Goal: Information Seeking & Learning: Learn about a topic

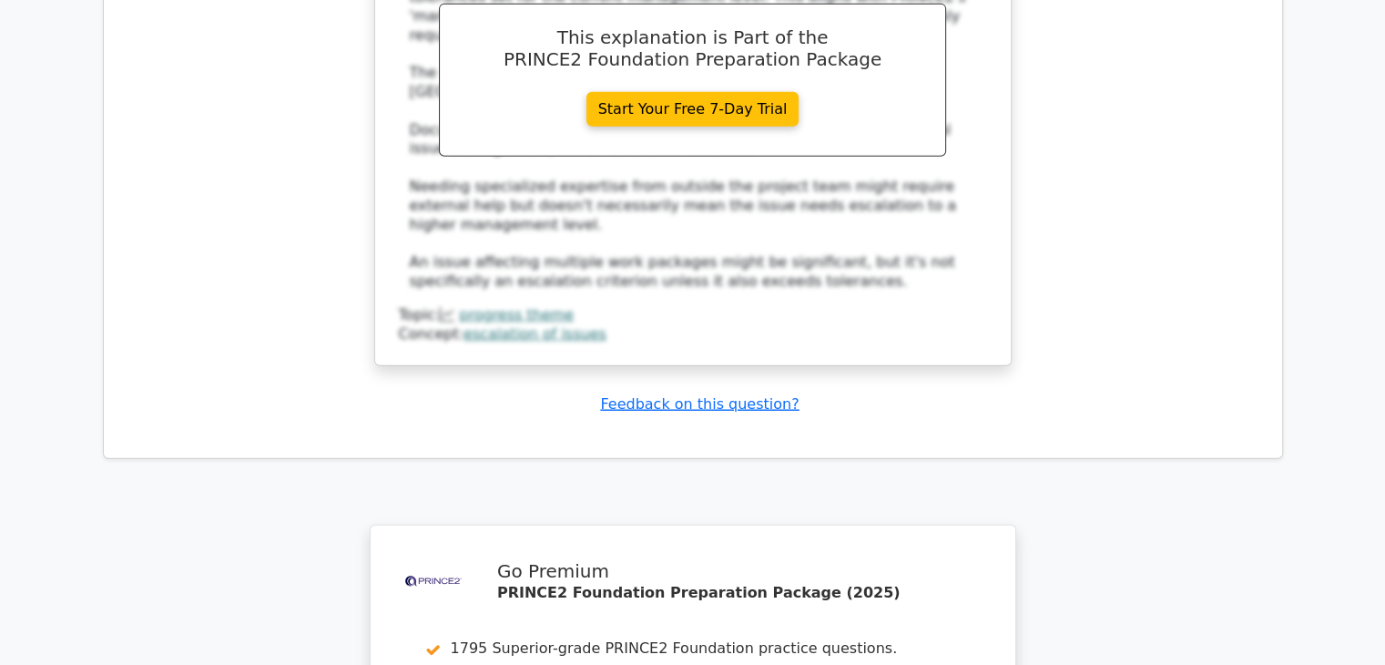
scroll to position [11257, 0]
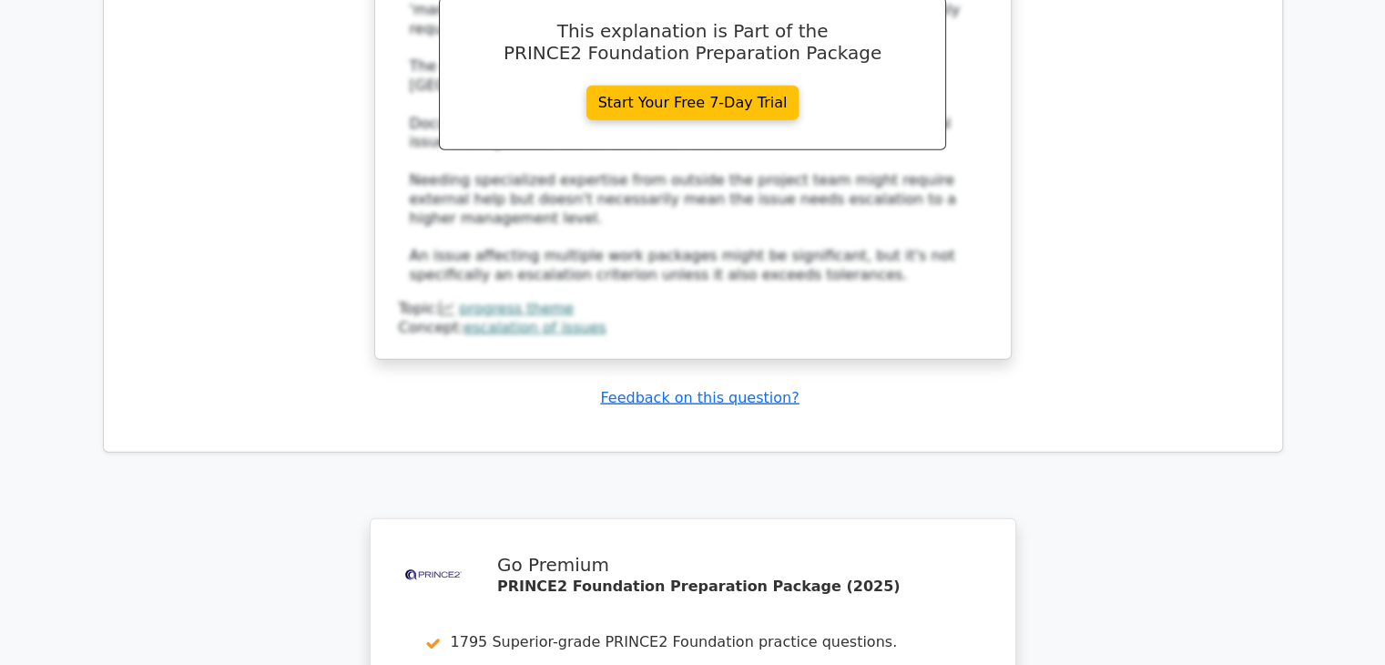
drag, startPoint x: 659, startPoint y: 381, endPoint x: 691, endPoint y: 384, distance: 32.0
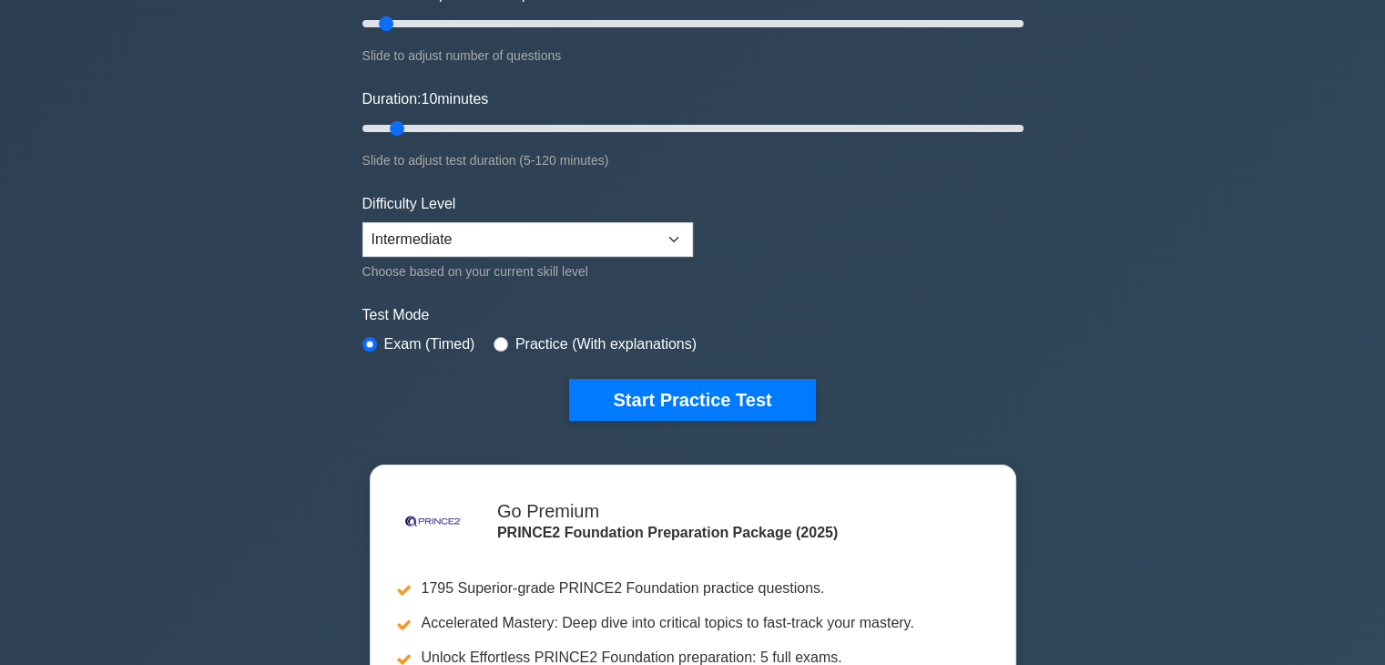
scroll to position [273, 0]
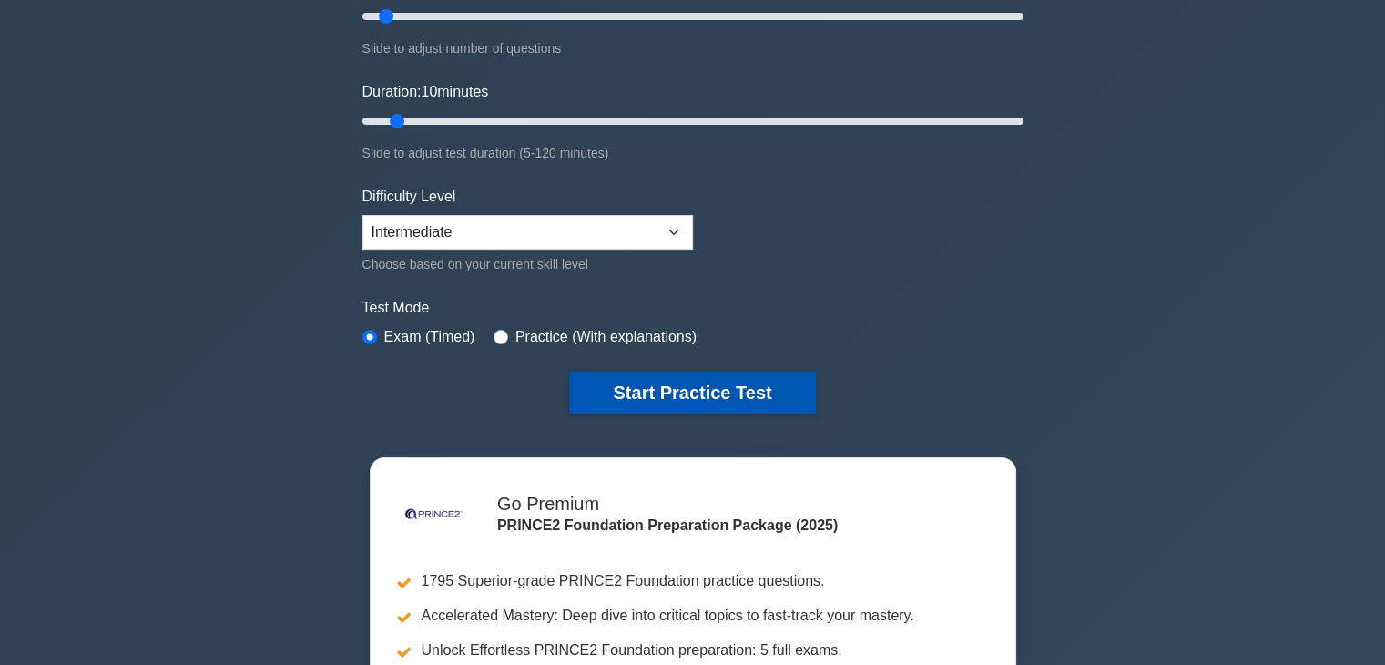
click at [723, 397] on button "Start Practice Test" at bounding box center [692, 392] width 246 height 42
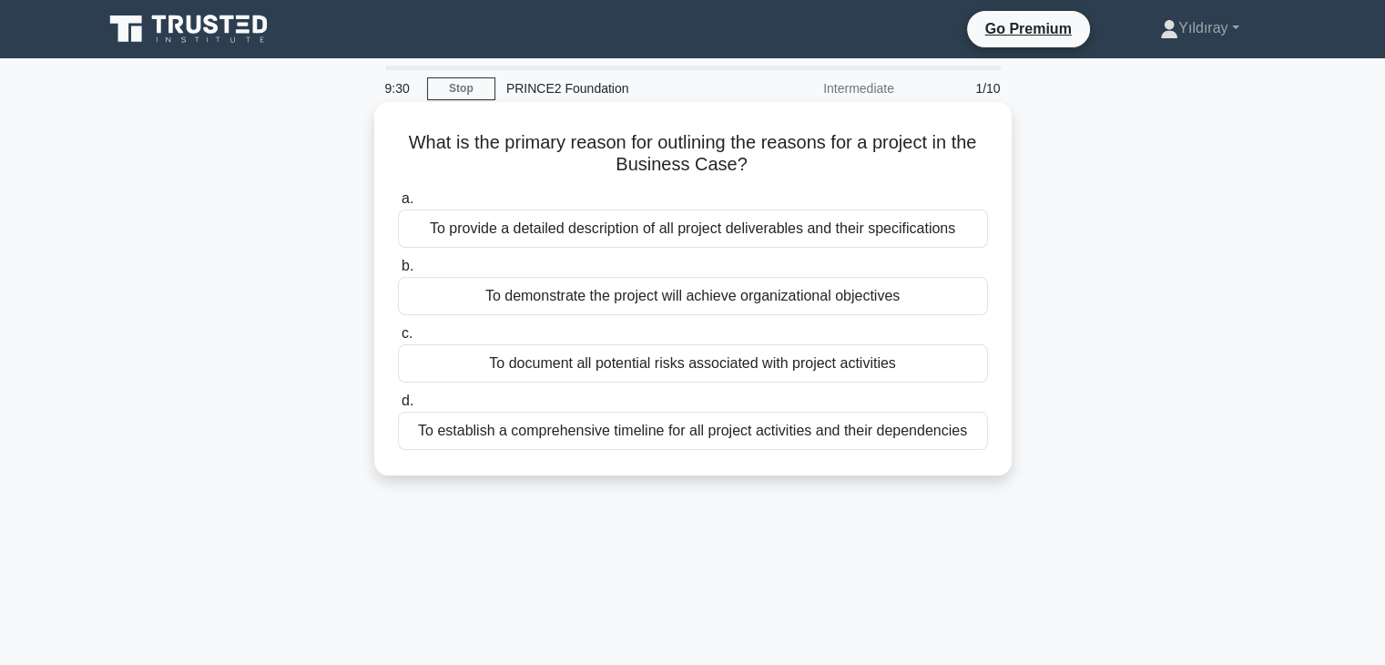
click at [779, 300] on div "To demonstrate the project will achieve organizational objectives" at bounding box center [693, 296] width 590 height 38
click at [398, 272] on input "b. To demonstrate the project will achieve organizational objectives" at bounding box center [398, 266] width 0 height 12
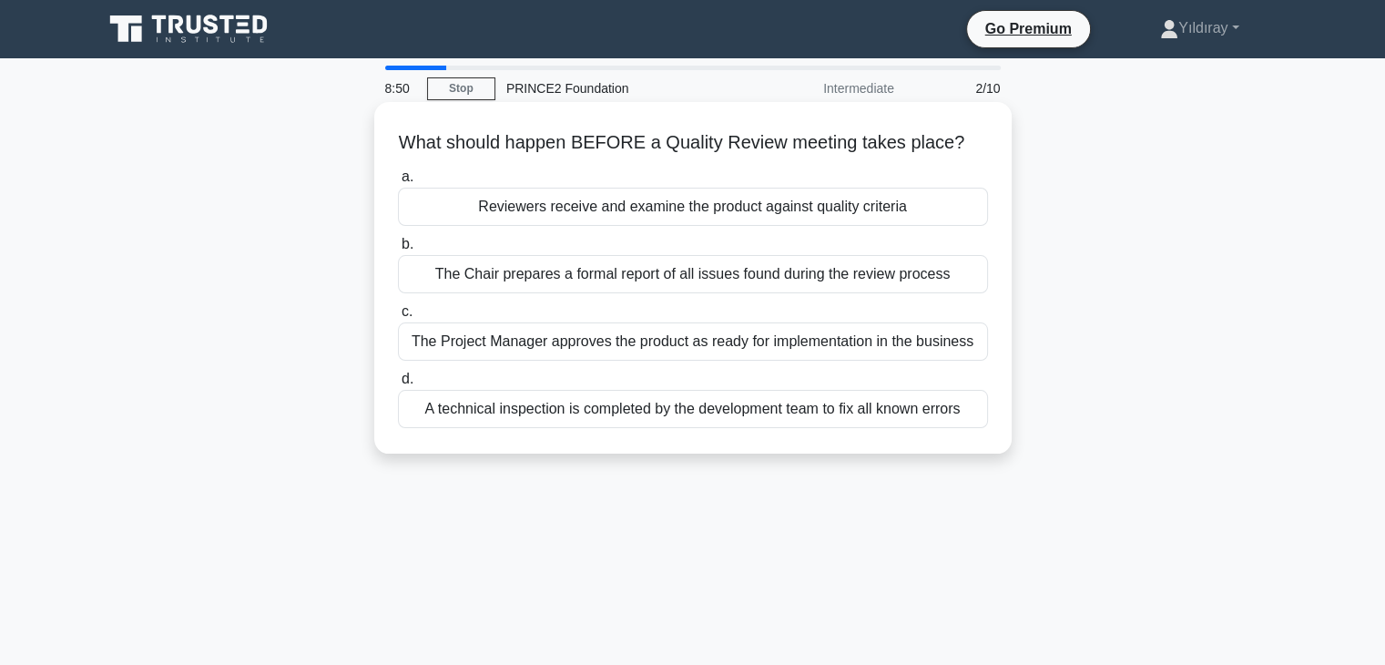
click at [868, 209] on div "Reviewers receive and examine the product against quality criteria" at bounding box center [693, 207] width 590 height 38
click at [398, 183] on input "a. Reviewers receive and examine the product against quality criteria" at bounding box center [398, 177] width 0 height 12
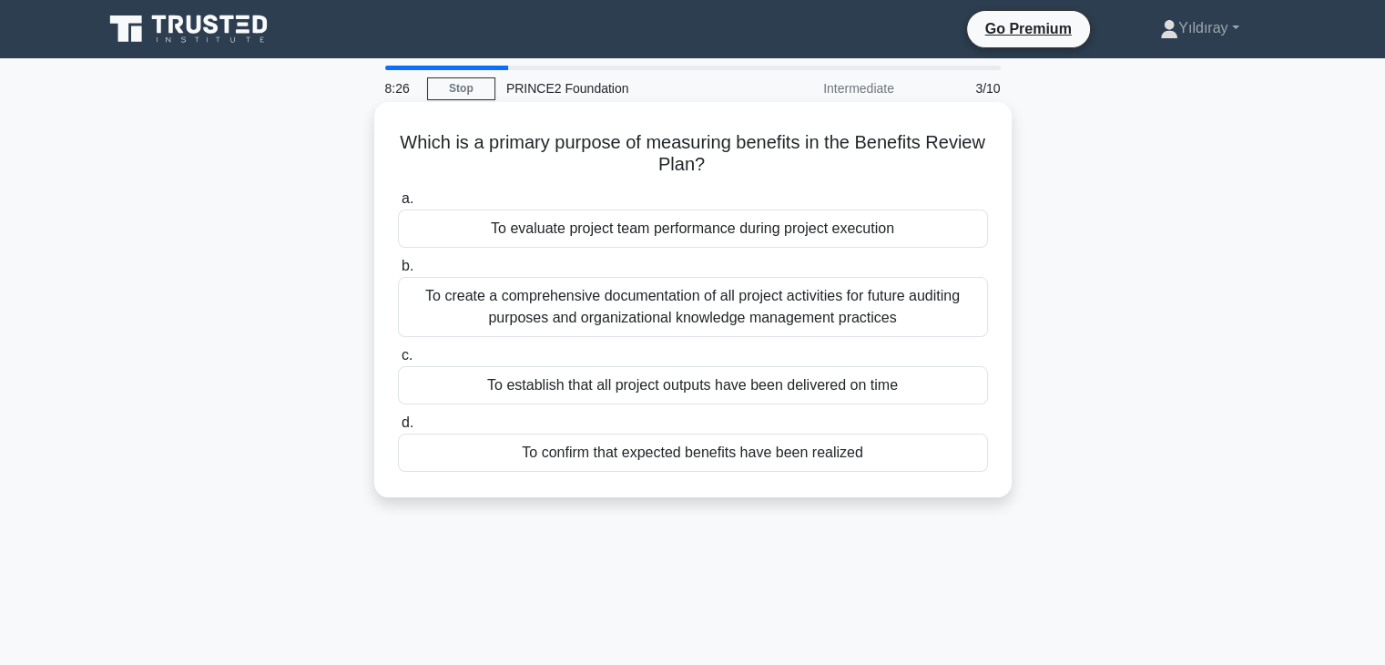
click at [787, 453] on div "To confirm that expected benefits have been realized" at bounding box center [693, 452] width 590 height 38
click at [398, 429] on input "d. To confirm that expected benefits have been realized" at bounding box center [398, 423] width 0 height 12
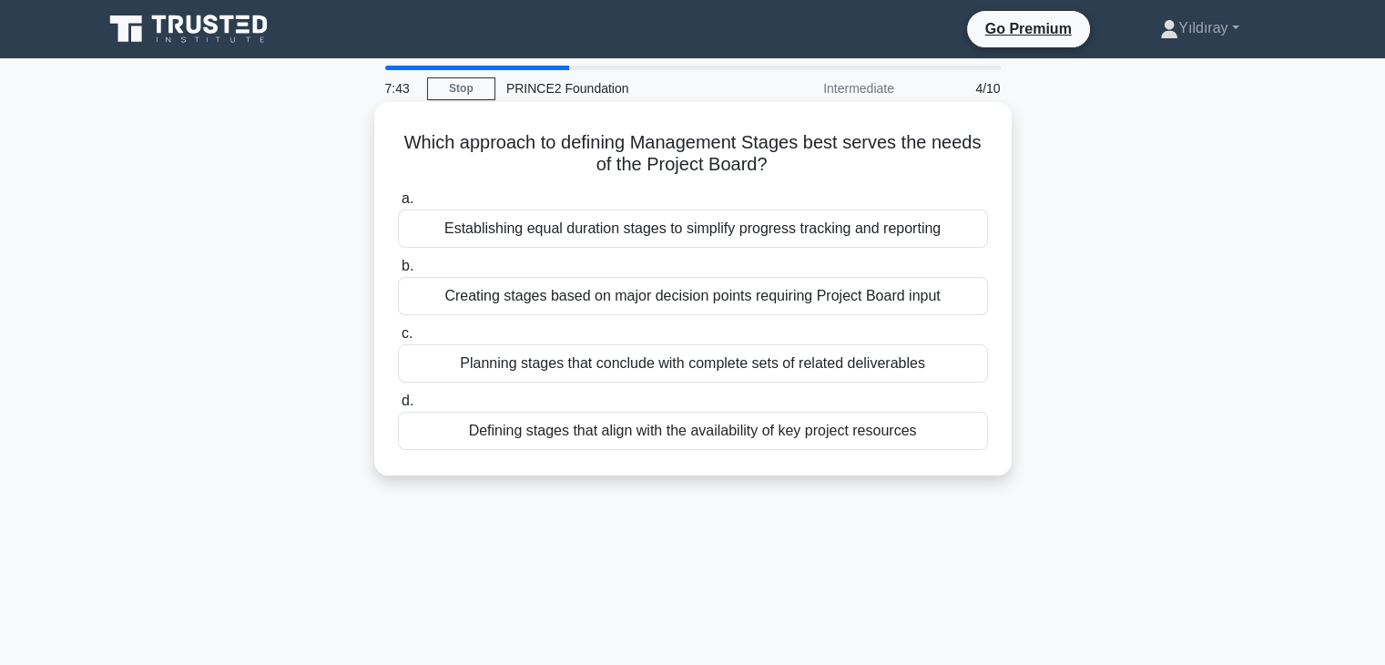
click at [739, 432] on div "Defining stages that align with the availability of key project resources" at bounding box center [693, 430] width 590 height 38
click at [398, 407] on input "d. Defining stages that align with the availability of key project resources" at bounding box center [398, 401] width 0 height 12
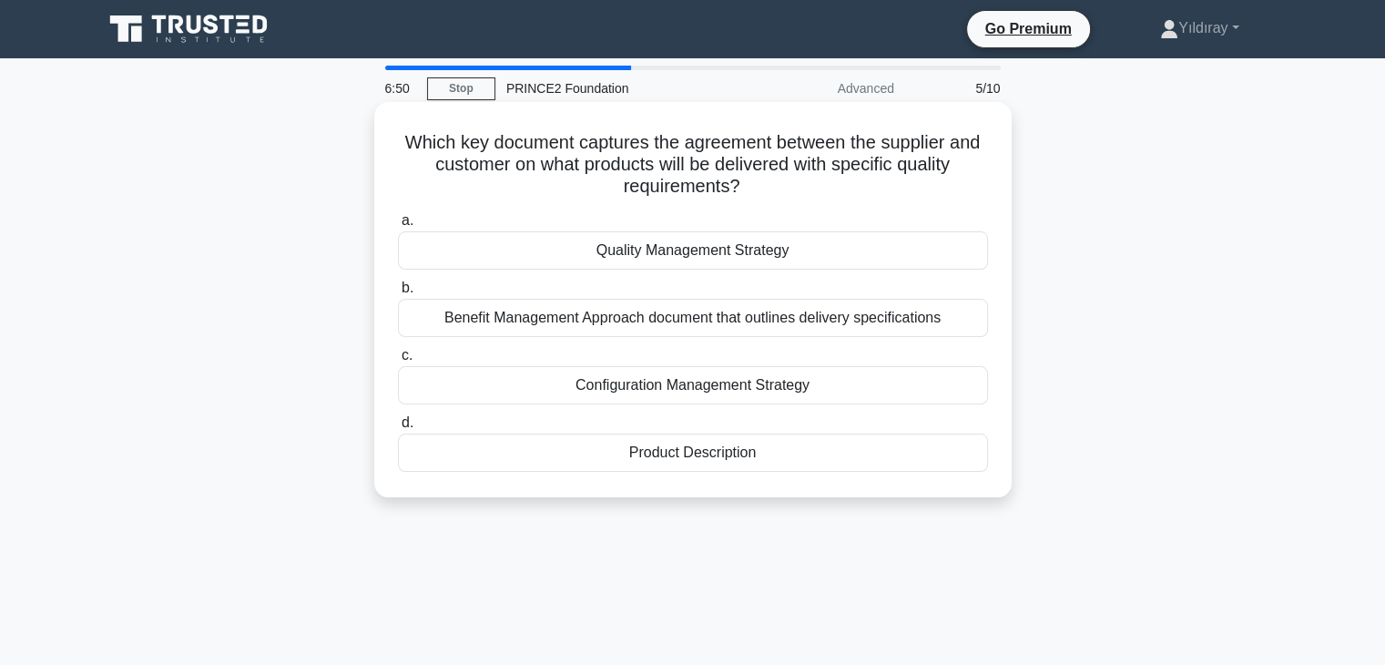
click at [710, 456] on div "Product Description" at bounding box center [693, 452] width 590 height 38
click at [398, 429] on input "d. Product Description" at bounding box center [398, 423] width 0 height 12
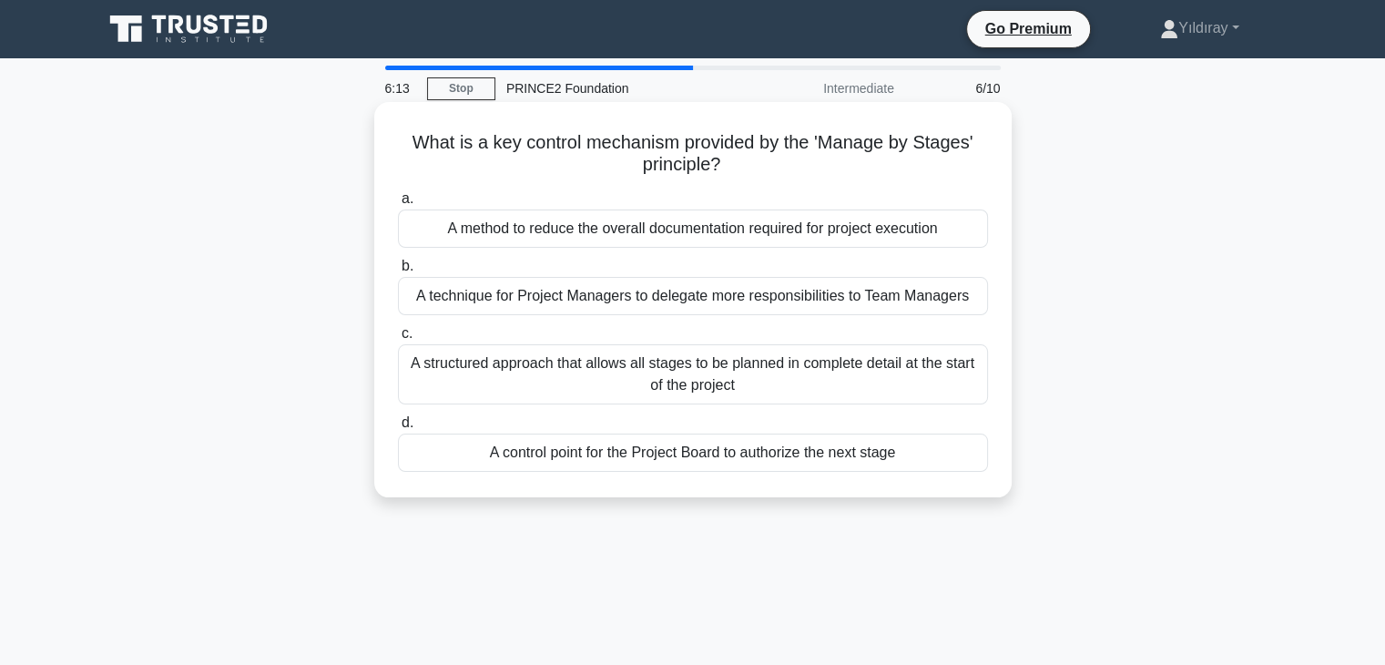
click at [843, 457] on div "A control point for the Project Board to authorize the next stage" at bounding box center [693, 452] width 590 height 38
click at [398, 429] on input "d. A control point for the Project Board to authorize the next stage" at bounding box center [398, 423] width 0 height 12
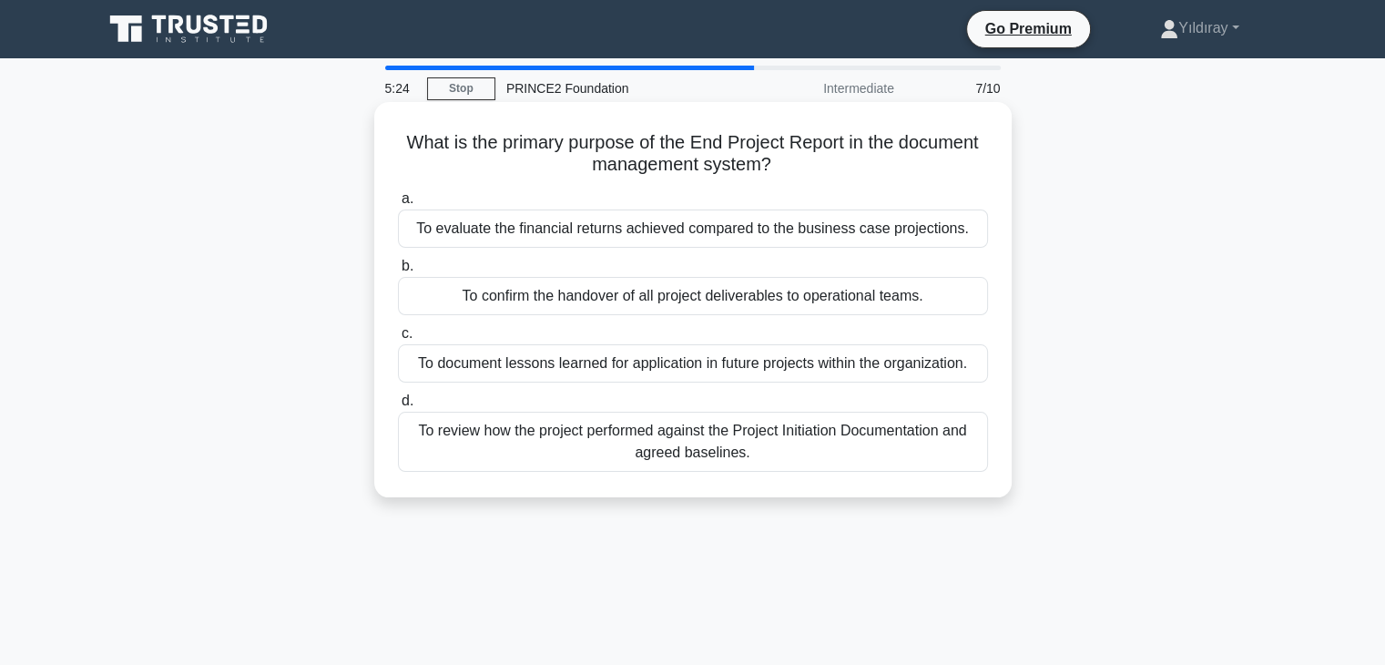
click at [764, 298] on div "To confirm the handover of all project deliverables to operational teams." at bounding box center [693, 296] width 590 height 38
click at [398, 272] on input "b. To confirm the handover of all project deliverables to operational teams." at bounding box center [398, 266] width 0 height 12
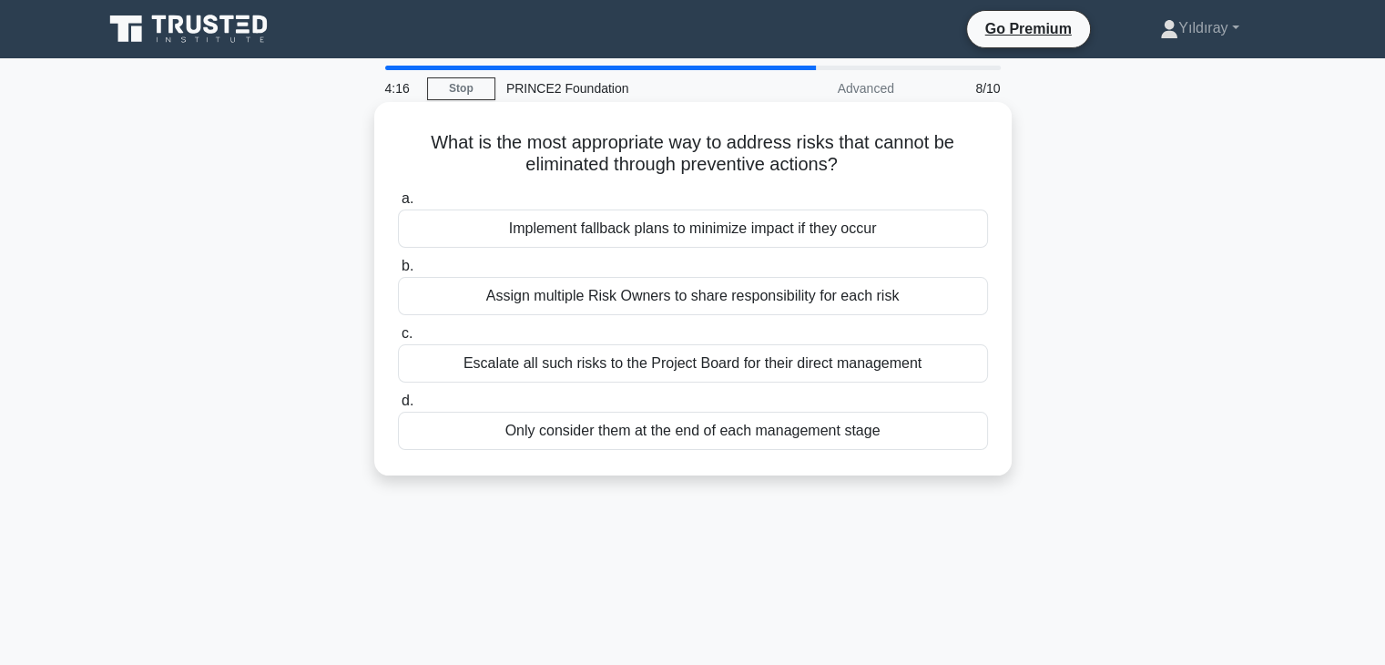
click at [794, 232] on div "Implement fallback plans to minimize impact if they occur" at bounding box center [693, 228] width 590 height 38
click at [398, 205] on input "a. Implement fallback plans to minimize impact if they occur" at bounding box center [398, 199] width 0 height 12
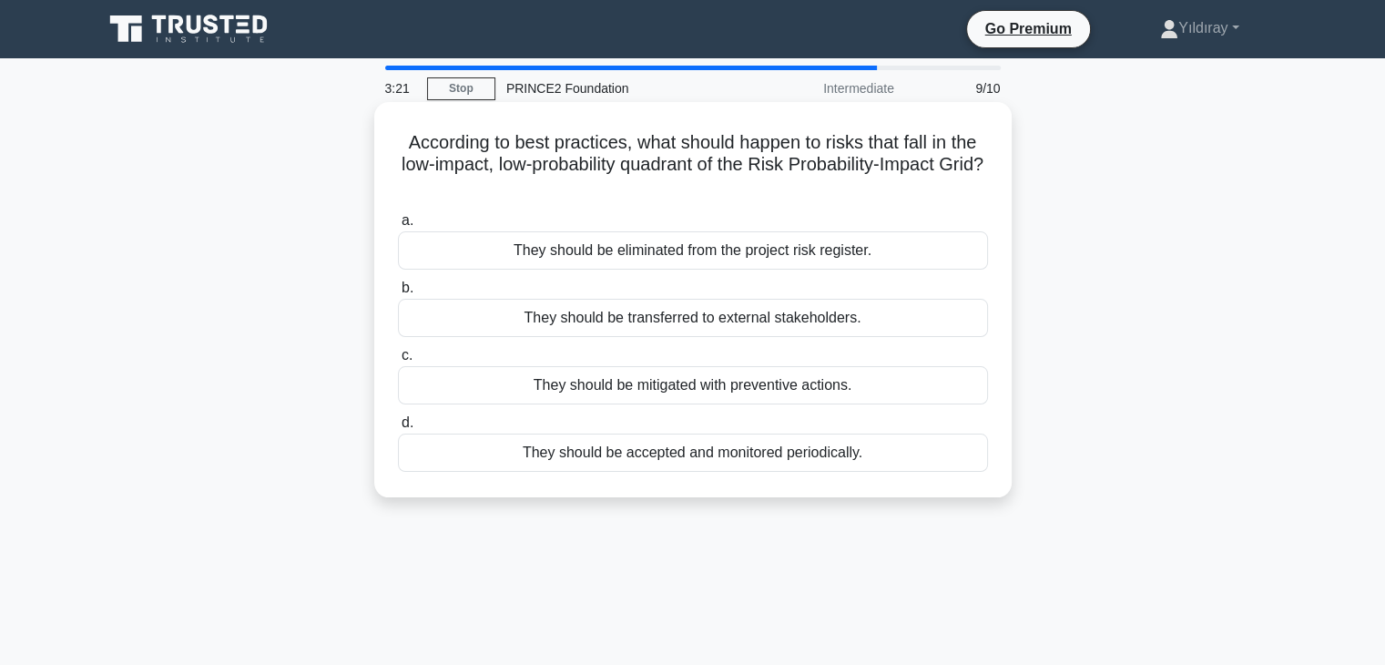
click at [817, 462] on div "They should be accepted and monitored periodically." at bounding box center [693, 452] width 590 height 38
click at [398, 429] on input "d. They should be accepted and monitored periodically." at bounding box center [398, 423] width 0 height 12
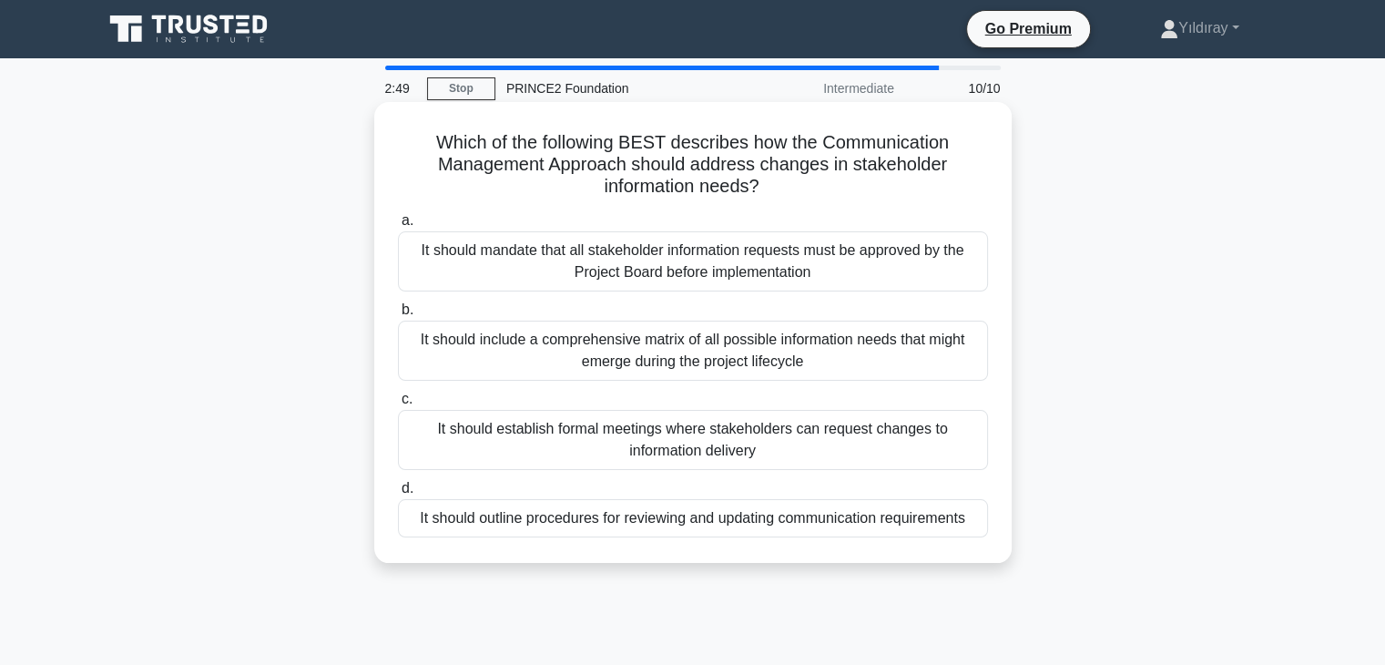
click at [670, 517] on div "It should outline procedures for reviewing and updating communication requireme…" at bounding box center [693, 518] width 590 height 38
click at [398, 494] on input "d. It should outline procedures for reviewing and updating communication requir…" at bounding box center [398, 488] width 0 height 12
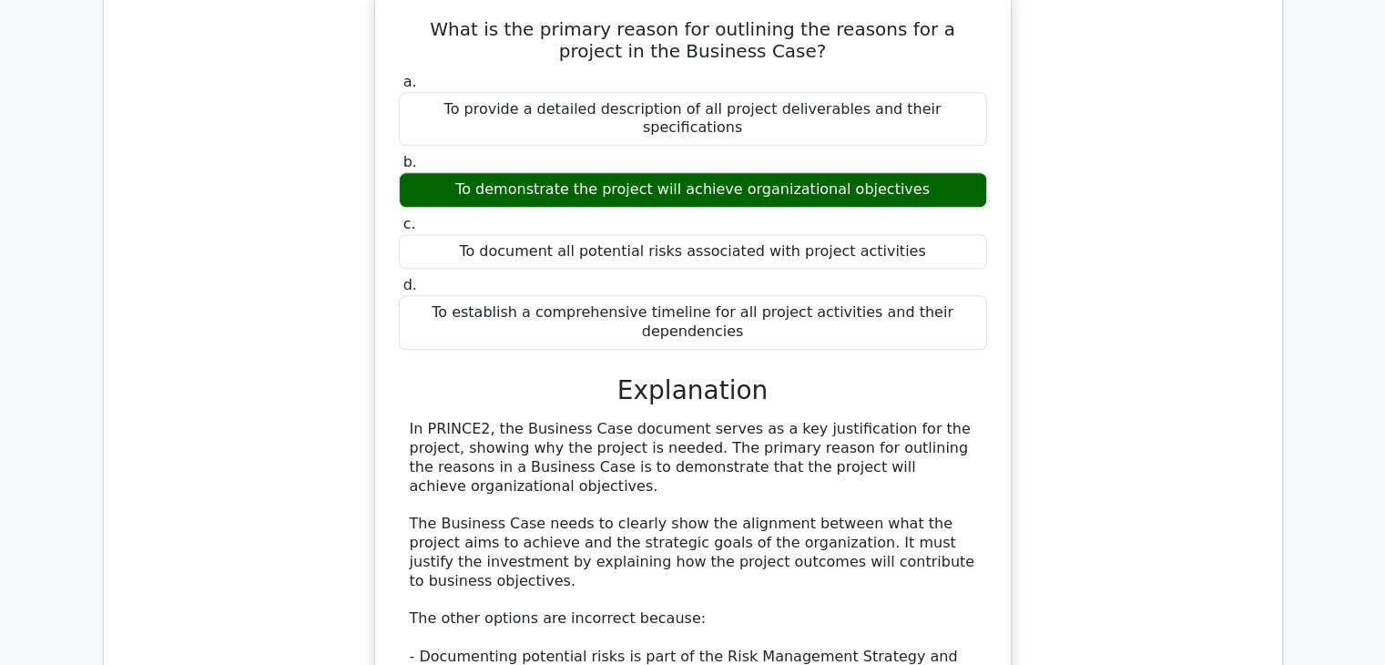
scroll to position [1693, 0]
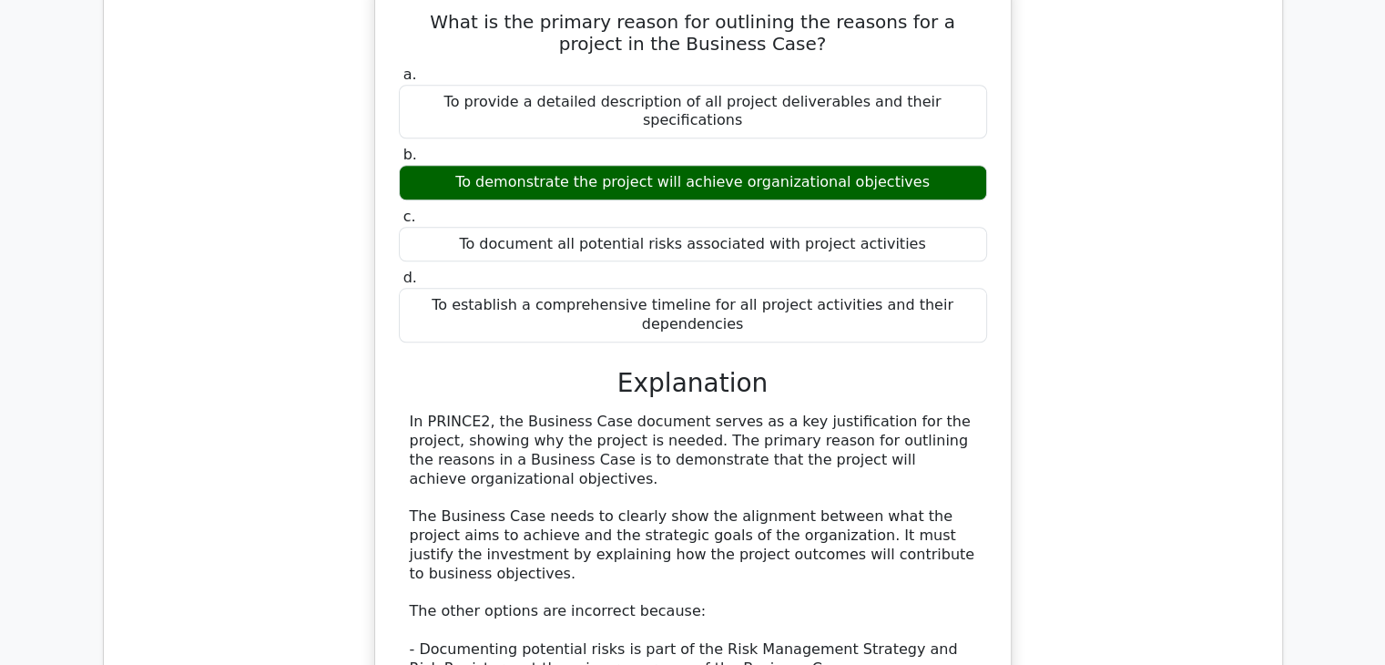
click at [1156, 529] on div "What is the primary reason for outlining the reasons for a project in the Busin…" at bounding box center [692, 472] width 1149 height 983
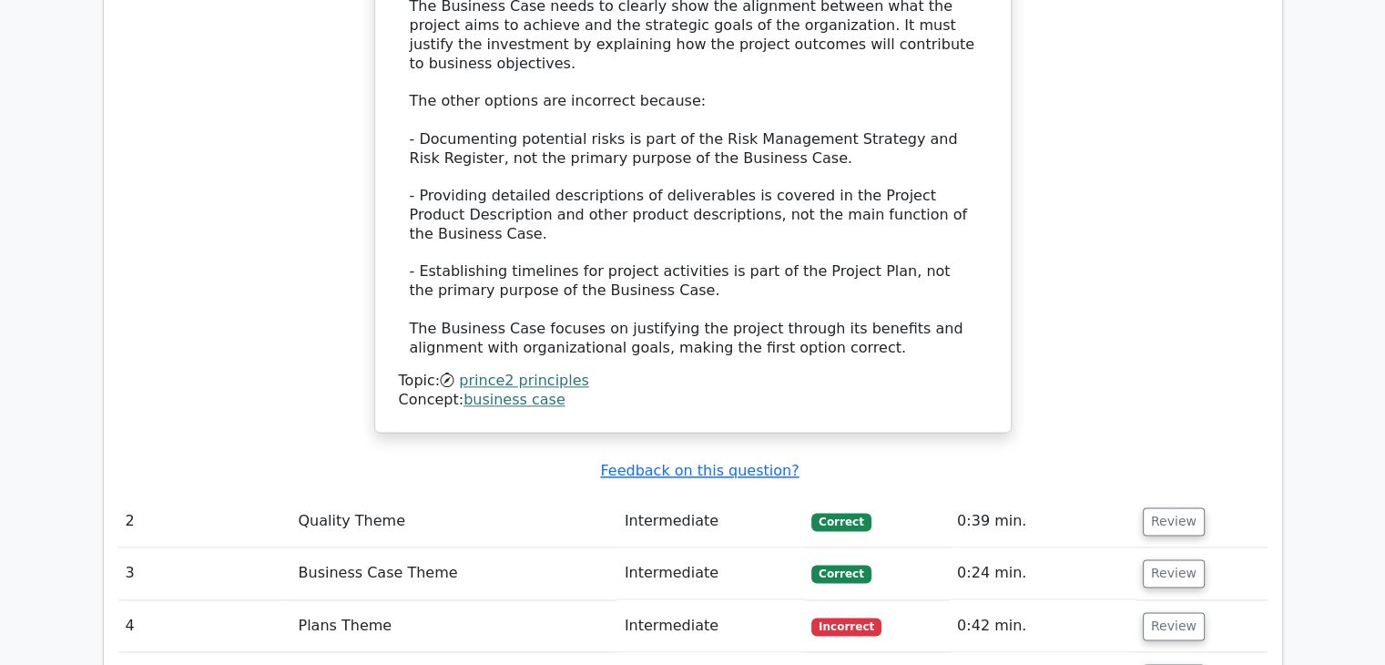
scroll to position [2239, 0]
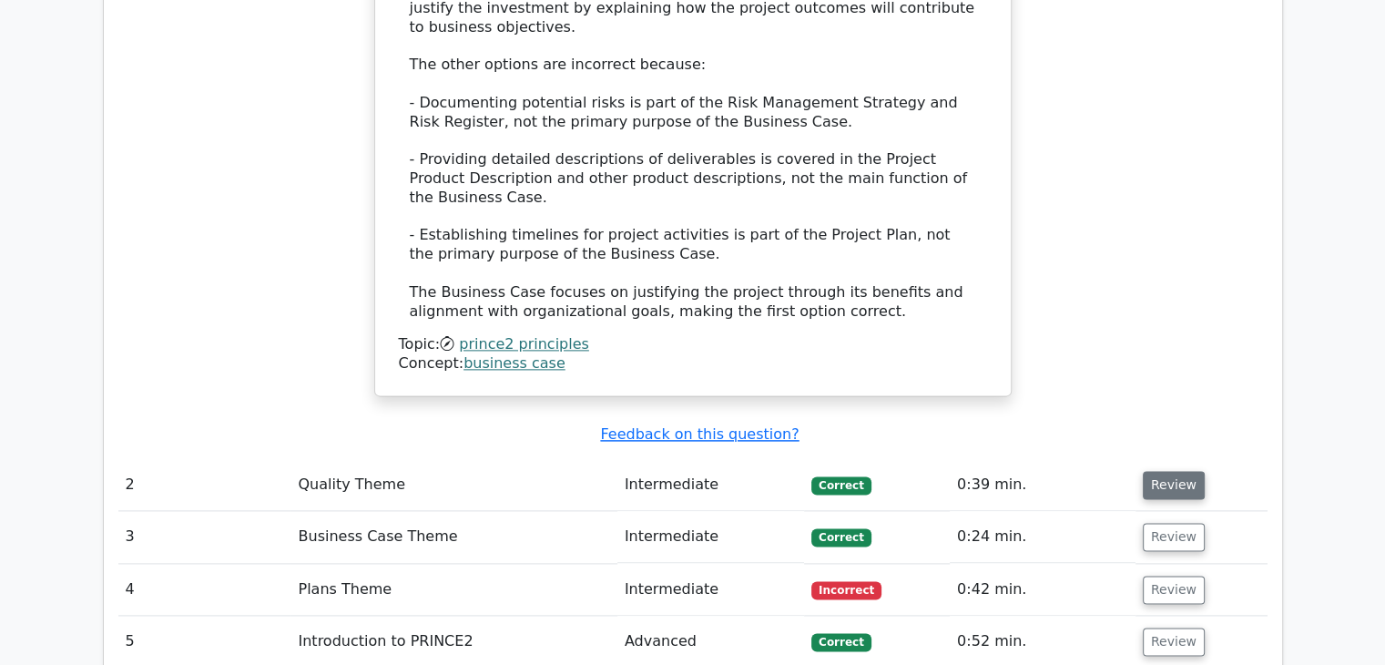
click at [1164, 471] on button "Review" at bounding box center [1173, 485] width 62 height 28
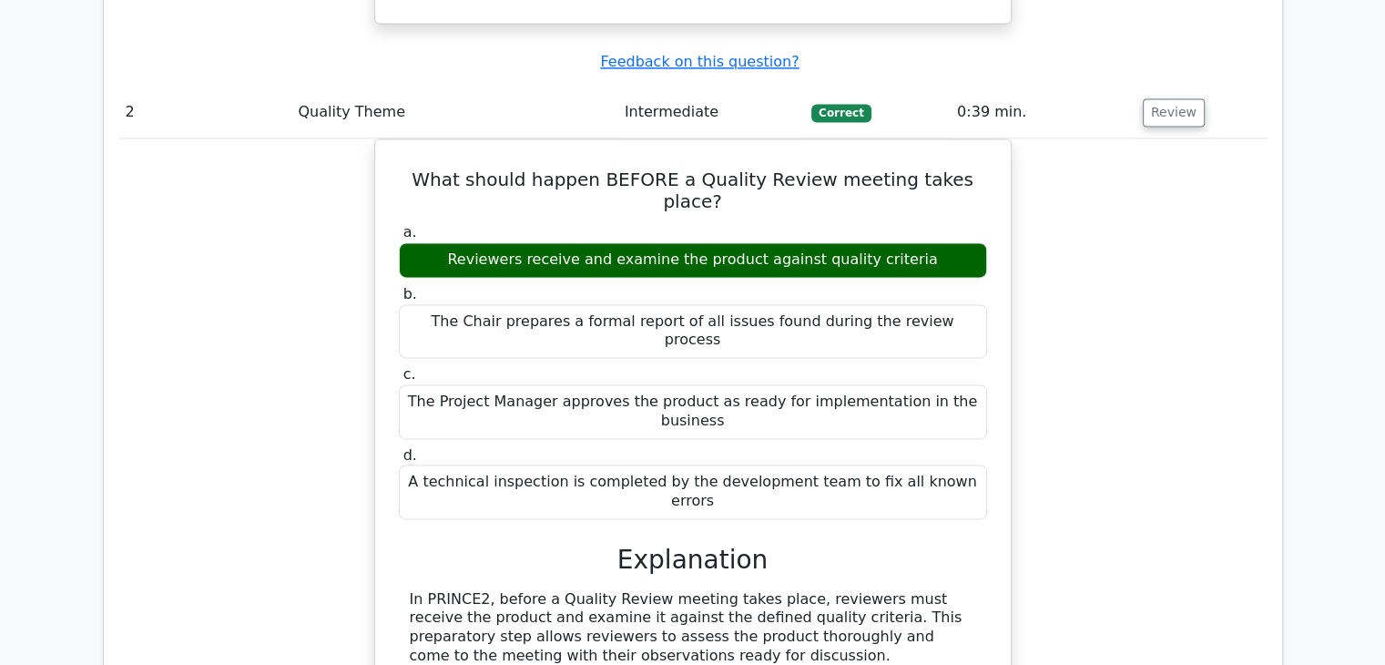
scroll to position [2640, 0]
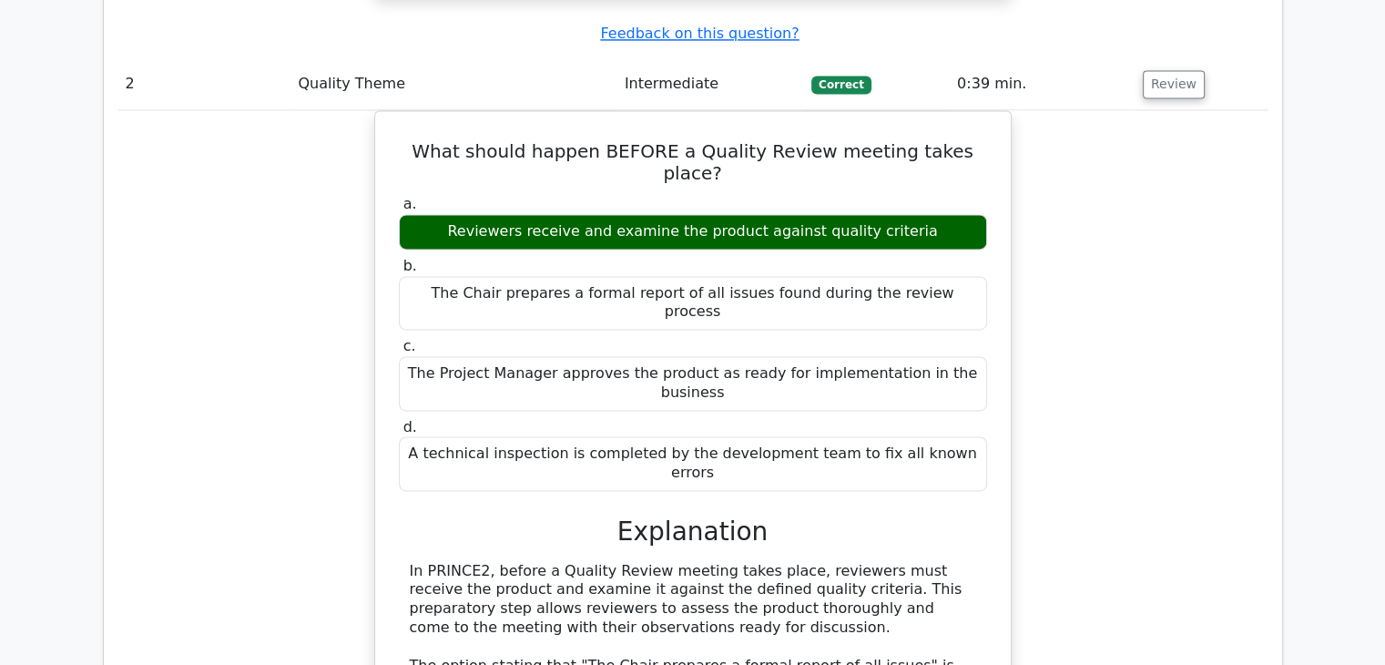
click at [1064, 296] on div "What should happen BEFORE a Quality Review meeting takes place? a. Reviewers re…" at bounding box center [692, 554] width 1149 height 888
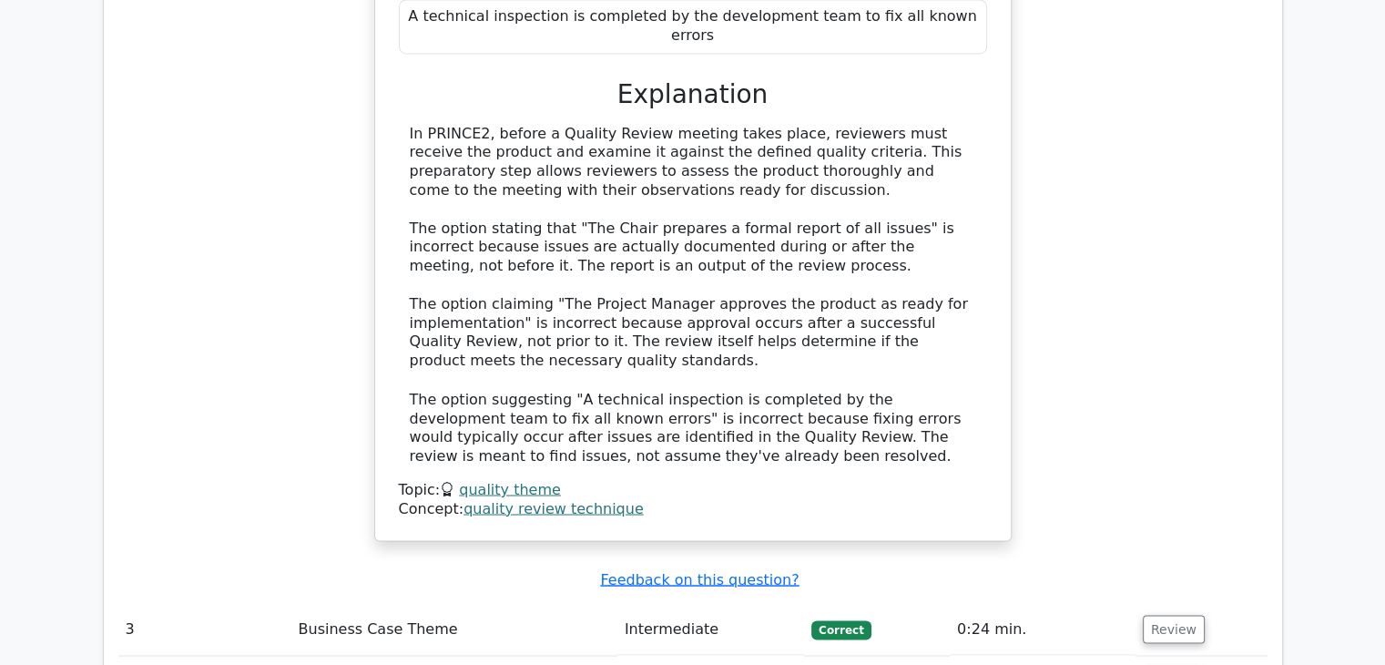
scroll to position [3113, 0]
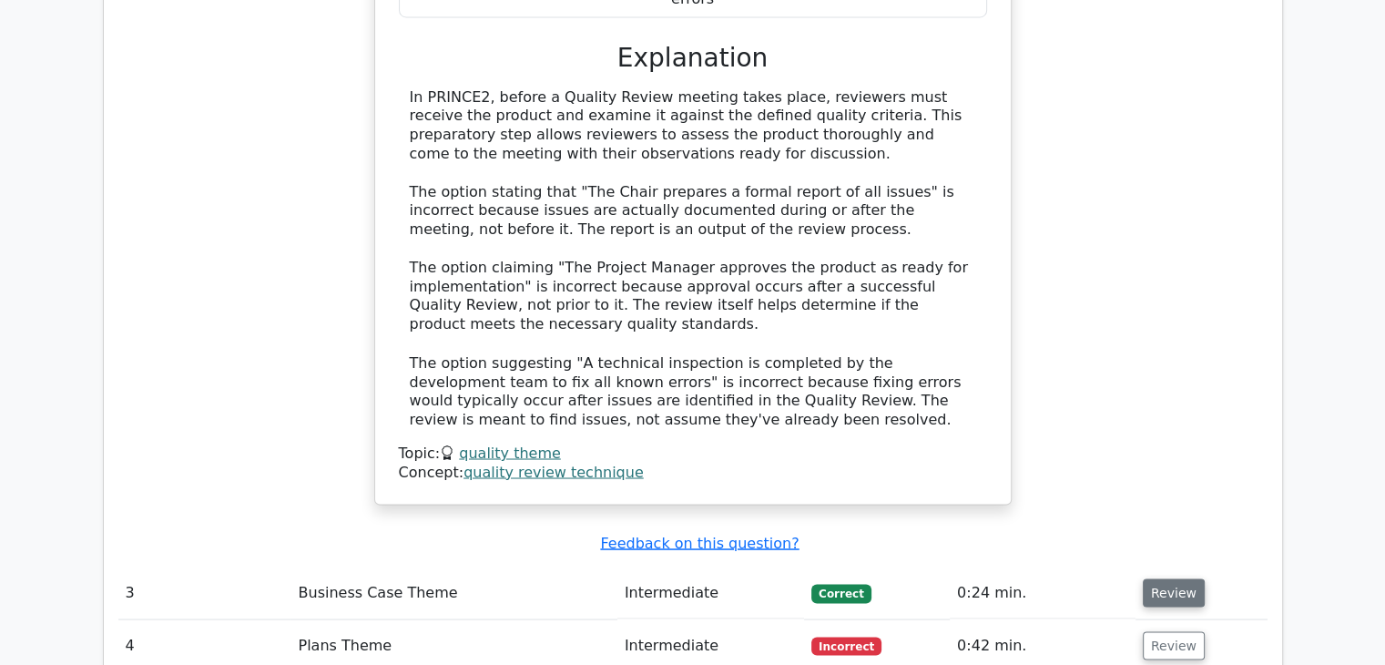
click at [1174, 578] on button "Review" at bounding box center [1173, 592] width 62 height 28
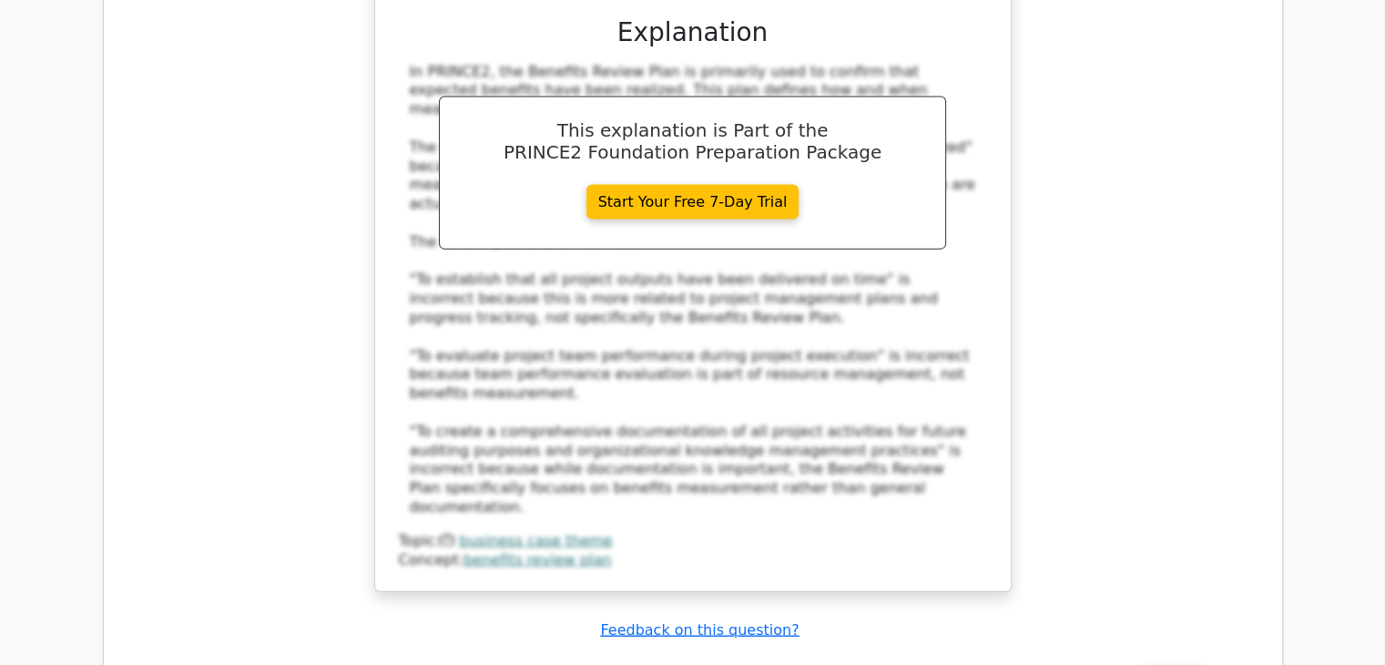
scroll to position [4097, 0]
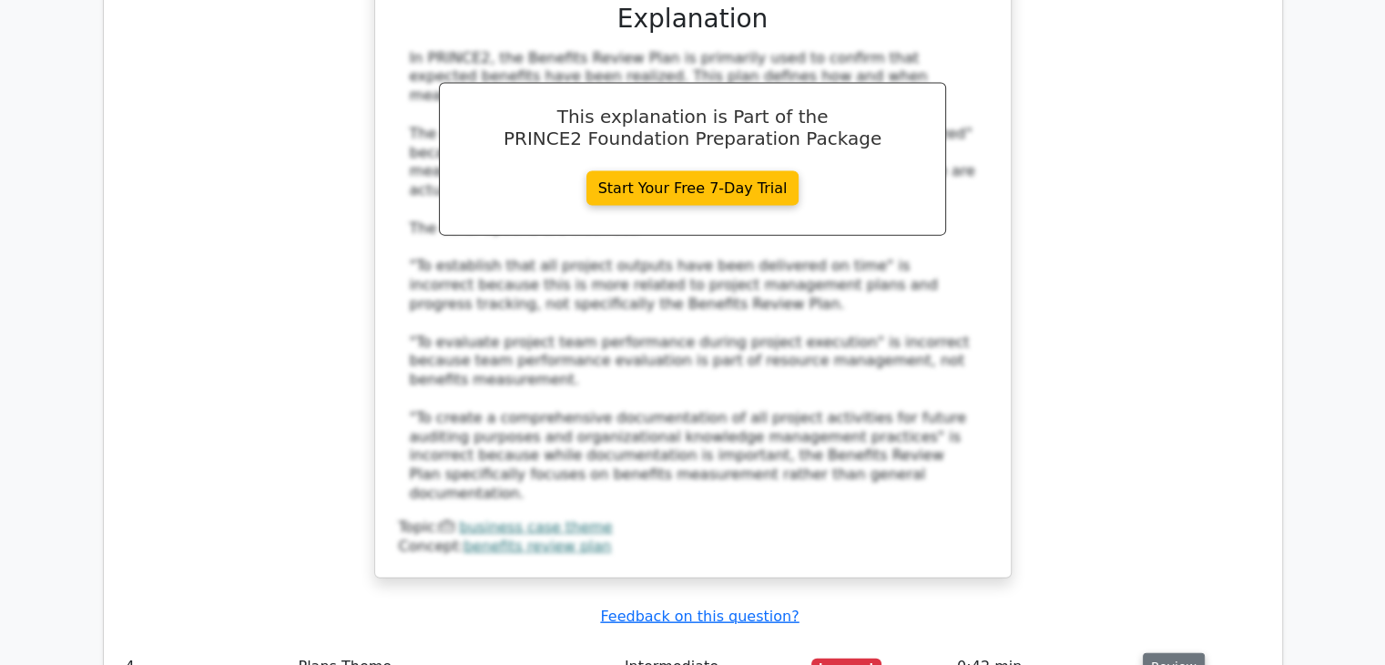
click at [1175, 653] on button "Review" at bounding box center [1173, 667] width 62 height 28
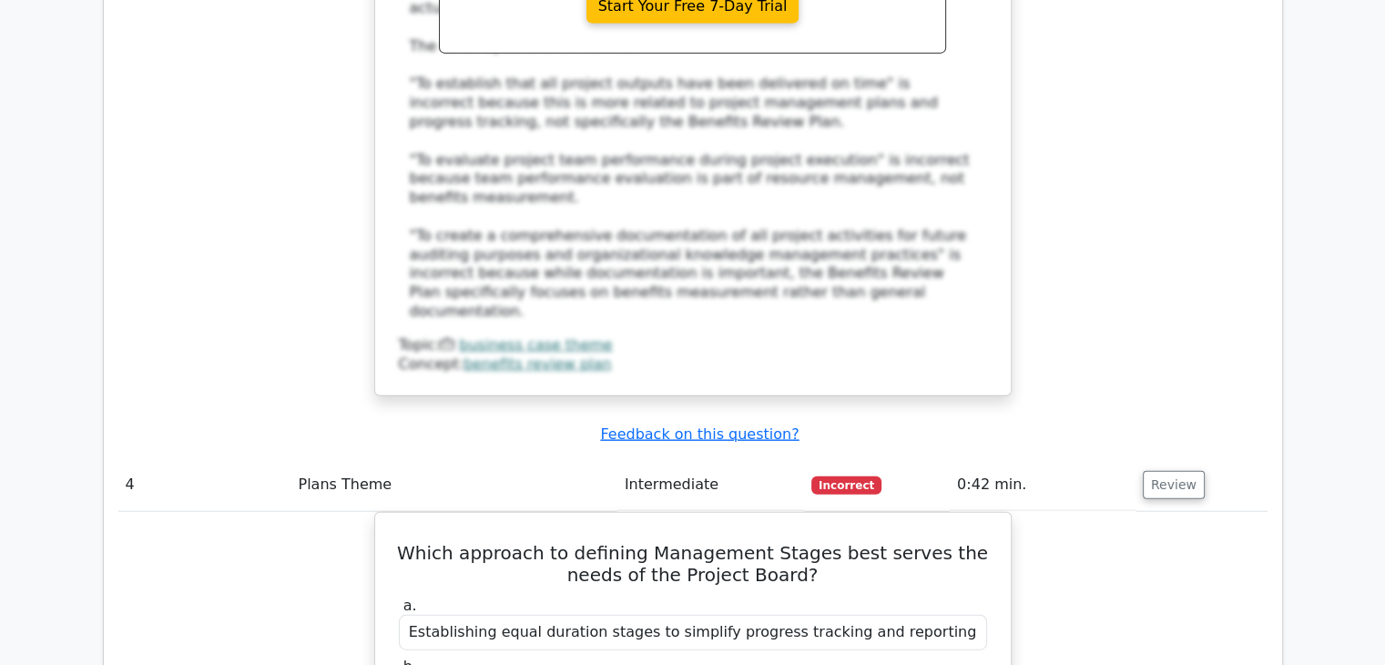
scroll to position [4315, 0]
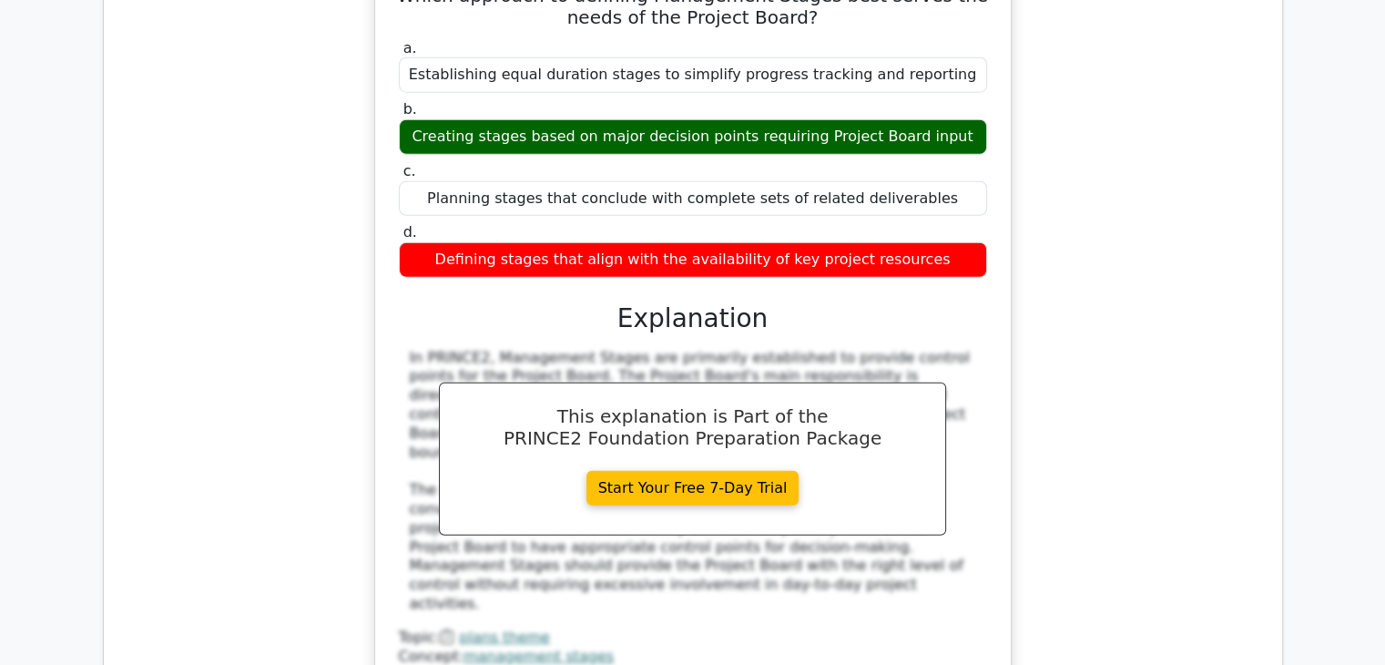
scroll to position [4934, 0]
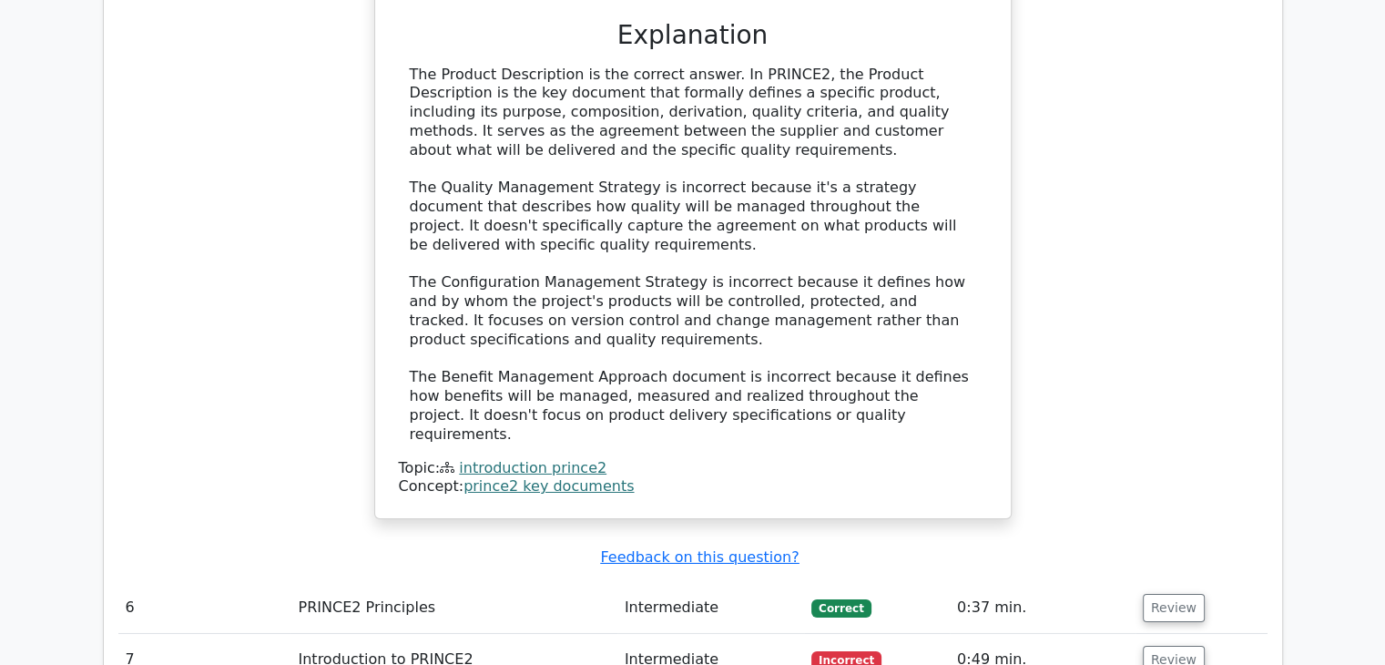
scroll to position [6026, 0]
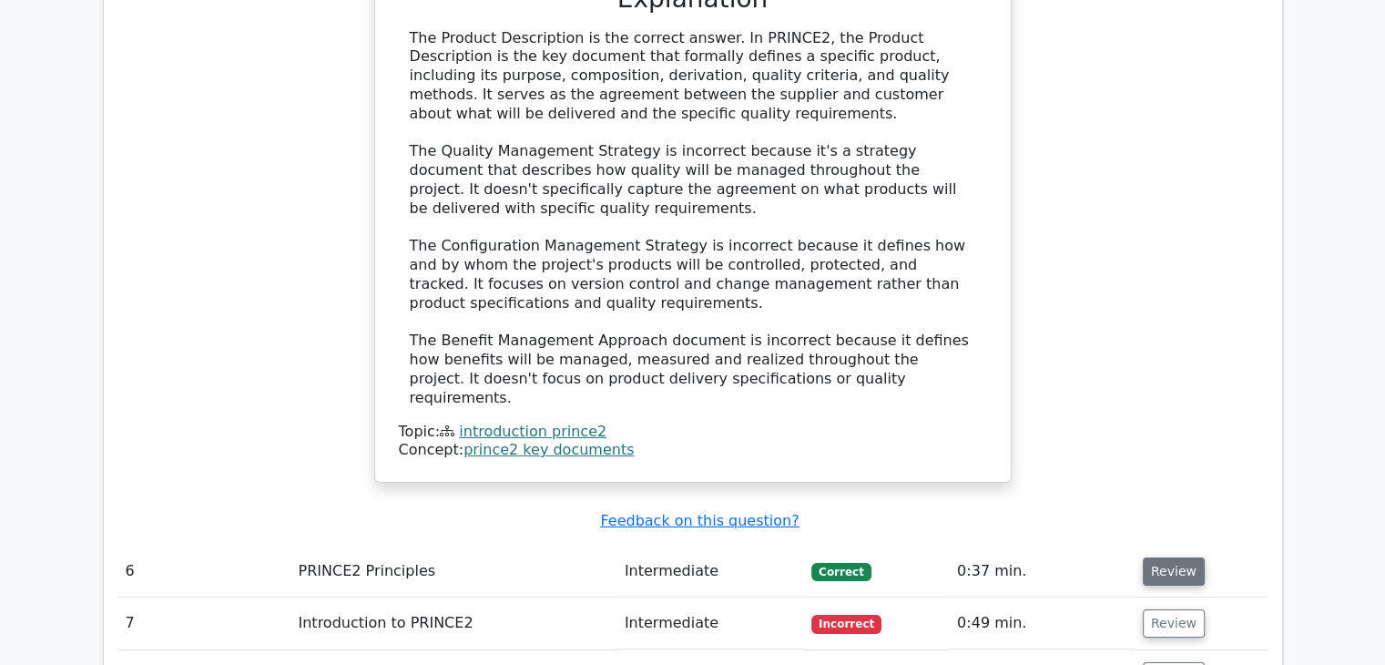
click at [1148, 557] on button "Review" at bounding box center [1173, 571] width 62 height 28
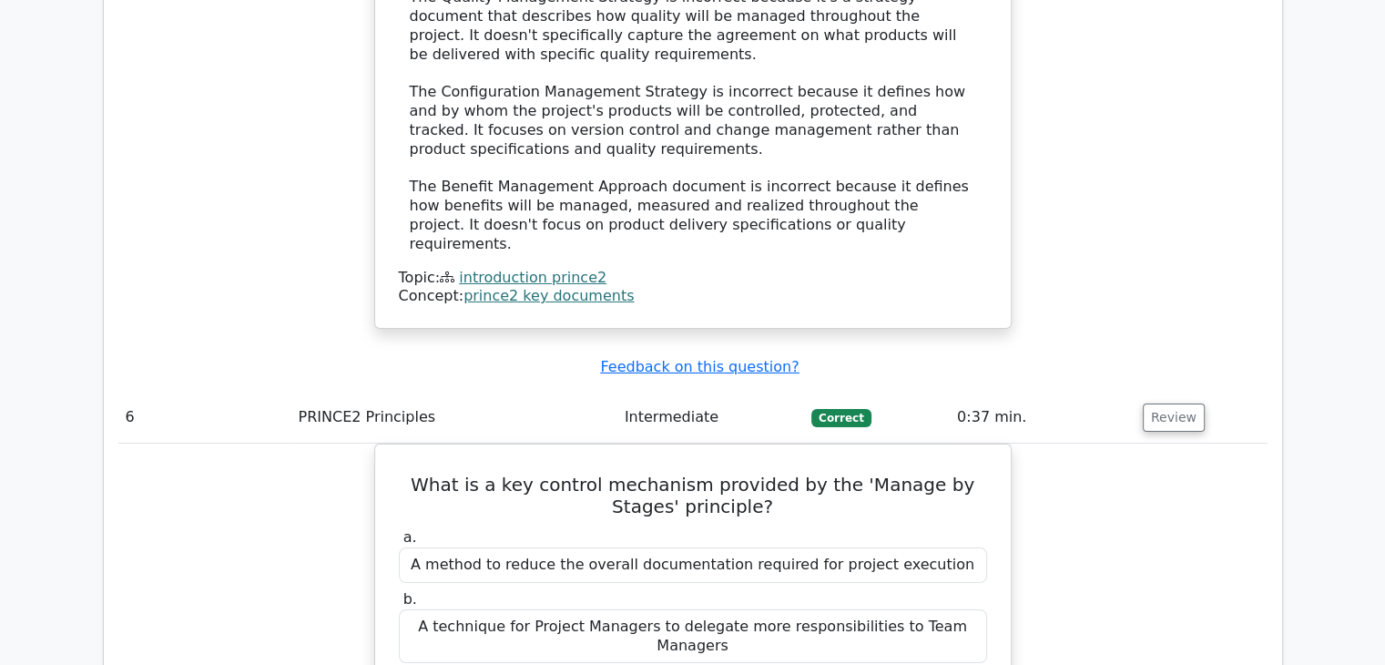
scroll to position [6209, 0]
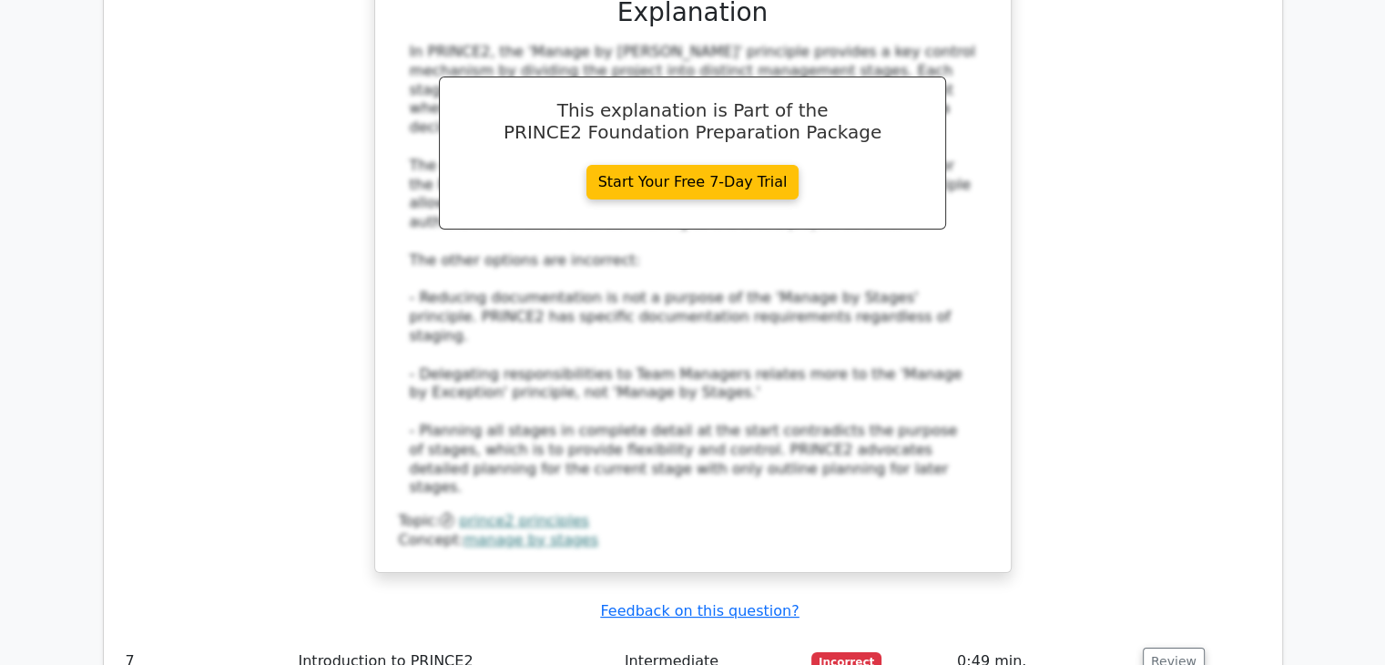
scroll to position [7046, 0]
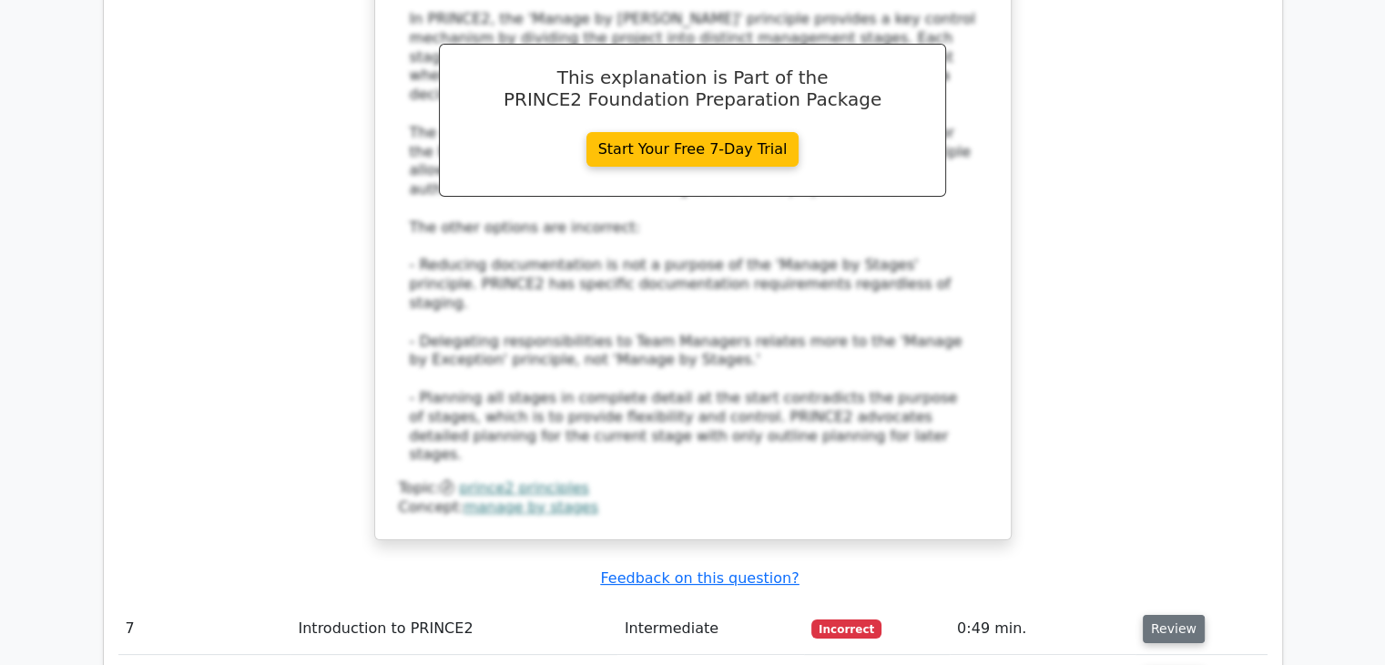
click at [1161, 614] on button "Review" at bounding box center [1173, 628] width 62 height 28
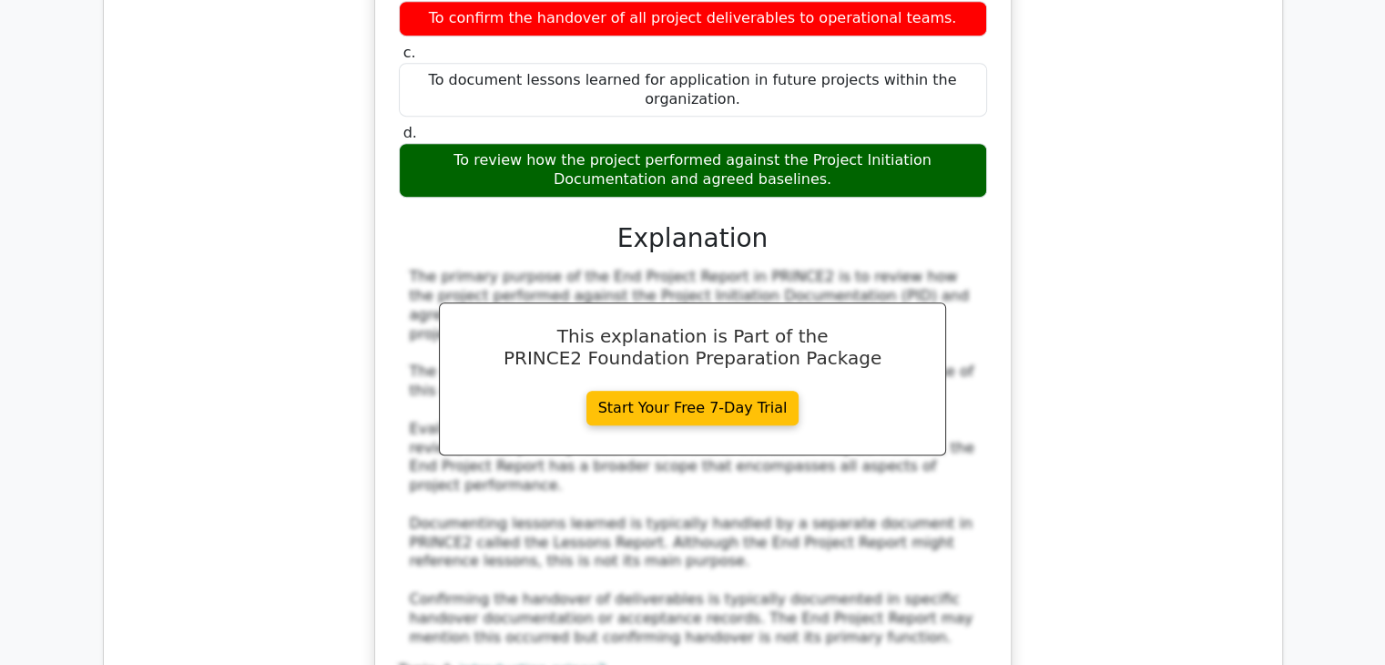
scroll to position [7920, 0]
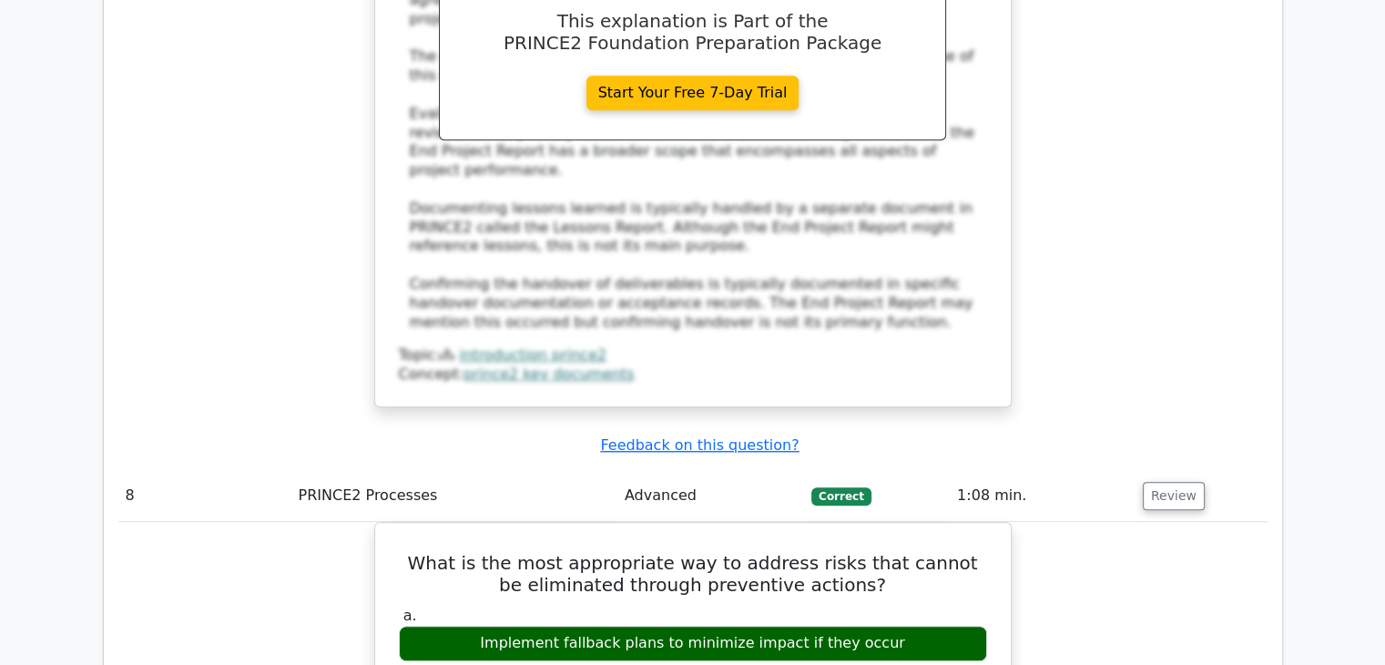
scroll to position [8211, 0]
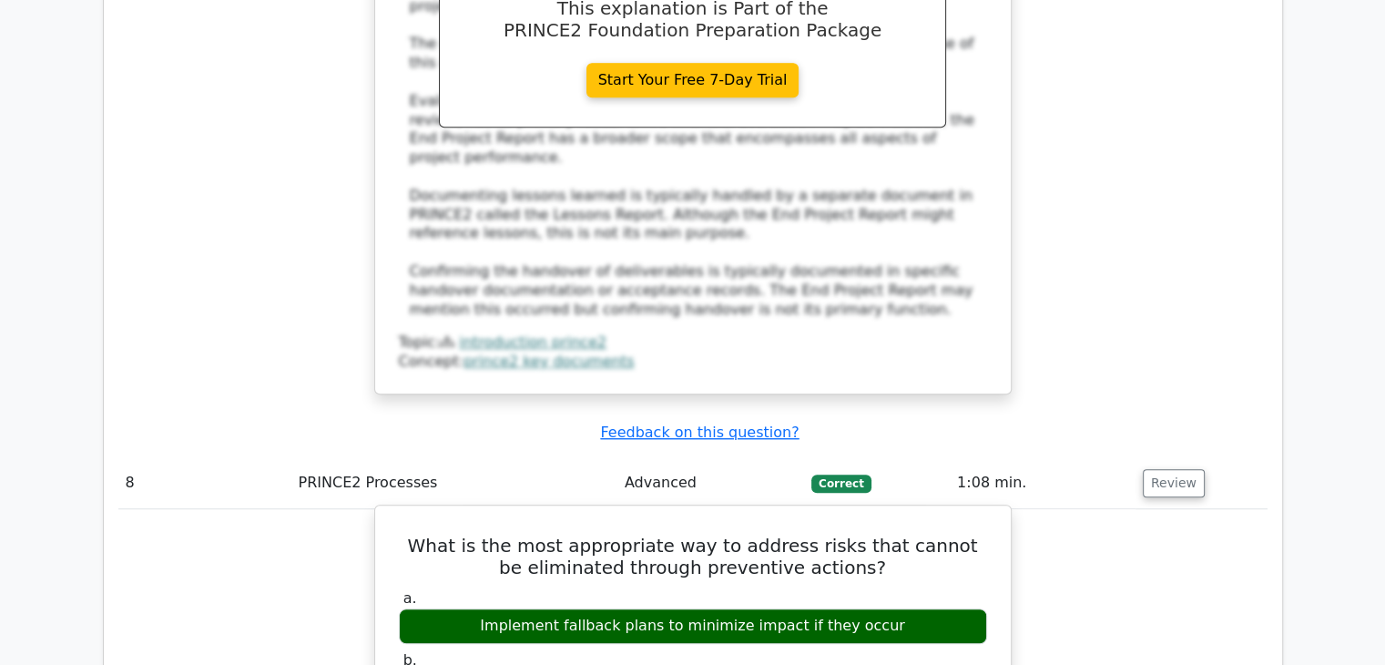
drag, startPoint x: 502, startPoint y: 165, endPoint x: 885, endPoint y: 172, distance: 383.3
click at [885, 608] on div "Implement fallback plans to minimize impact if they occur" at bounding box center [693, 626] width 588 height 36
copy div "Implement fallback plans to minimize impact if they occur"
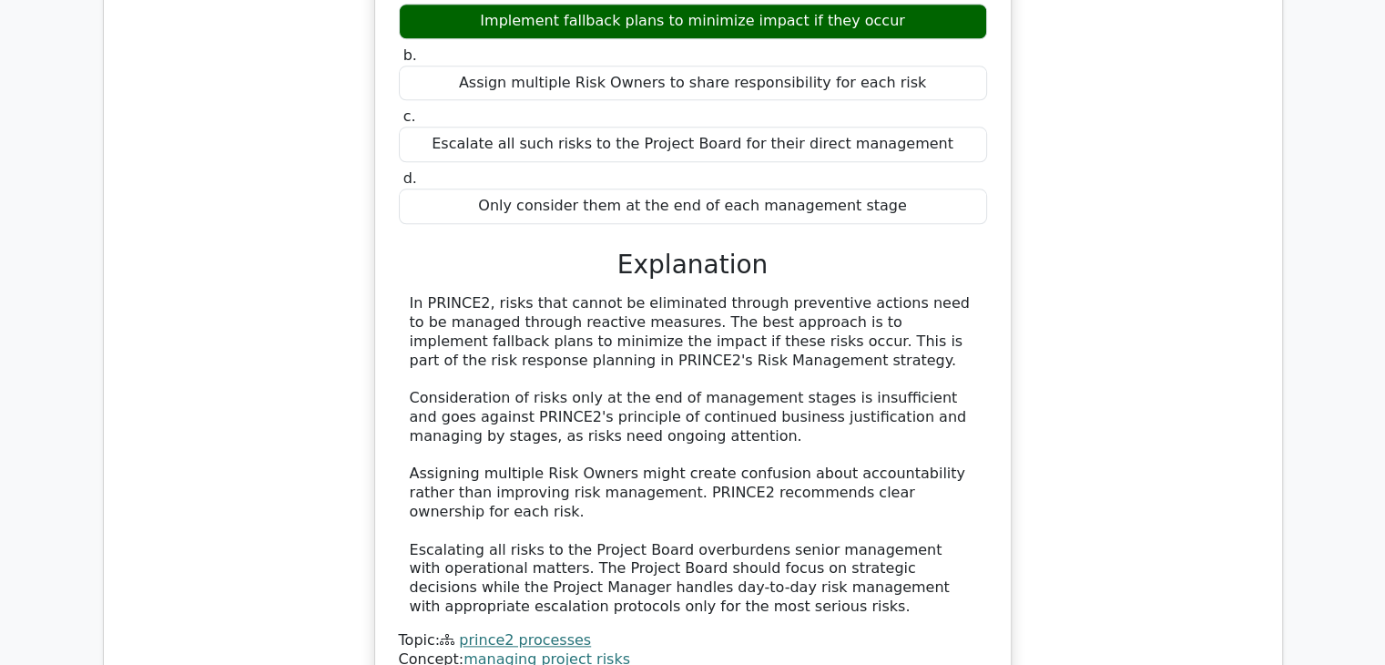
scroll to position [8848, 0]
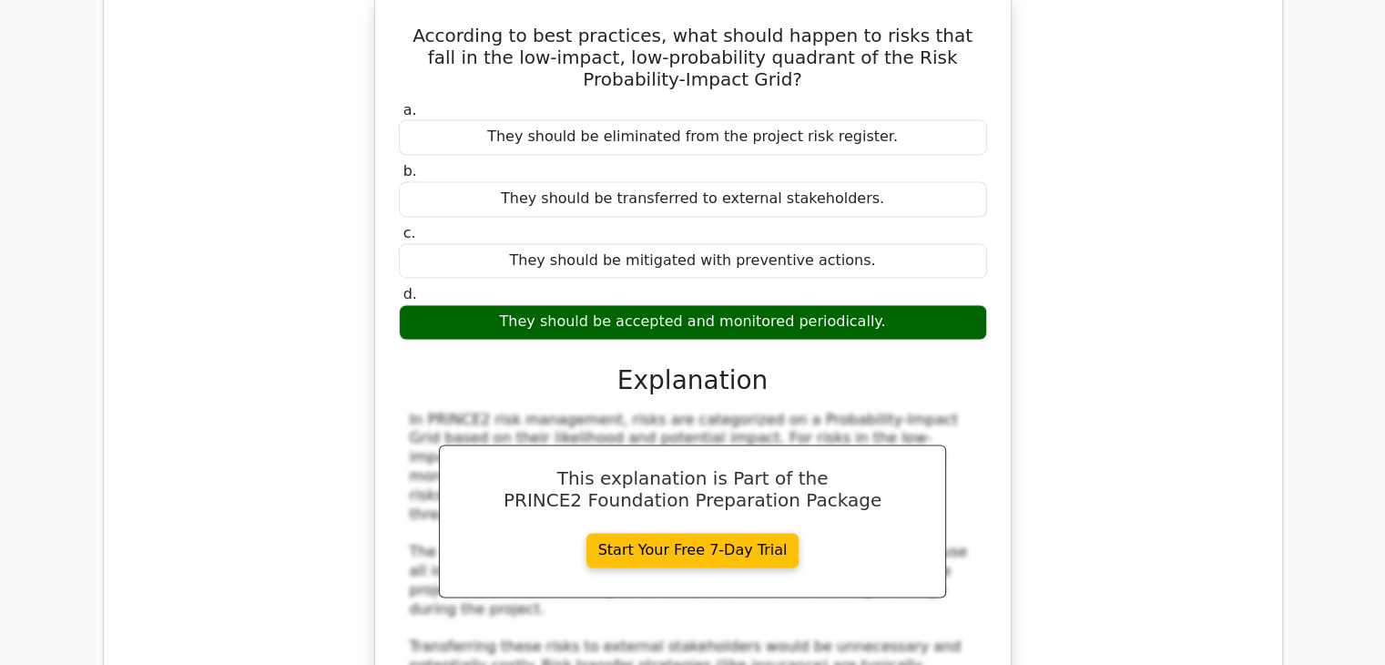
scroll to position [9668, 0]
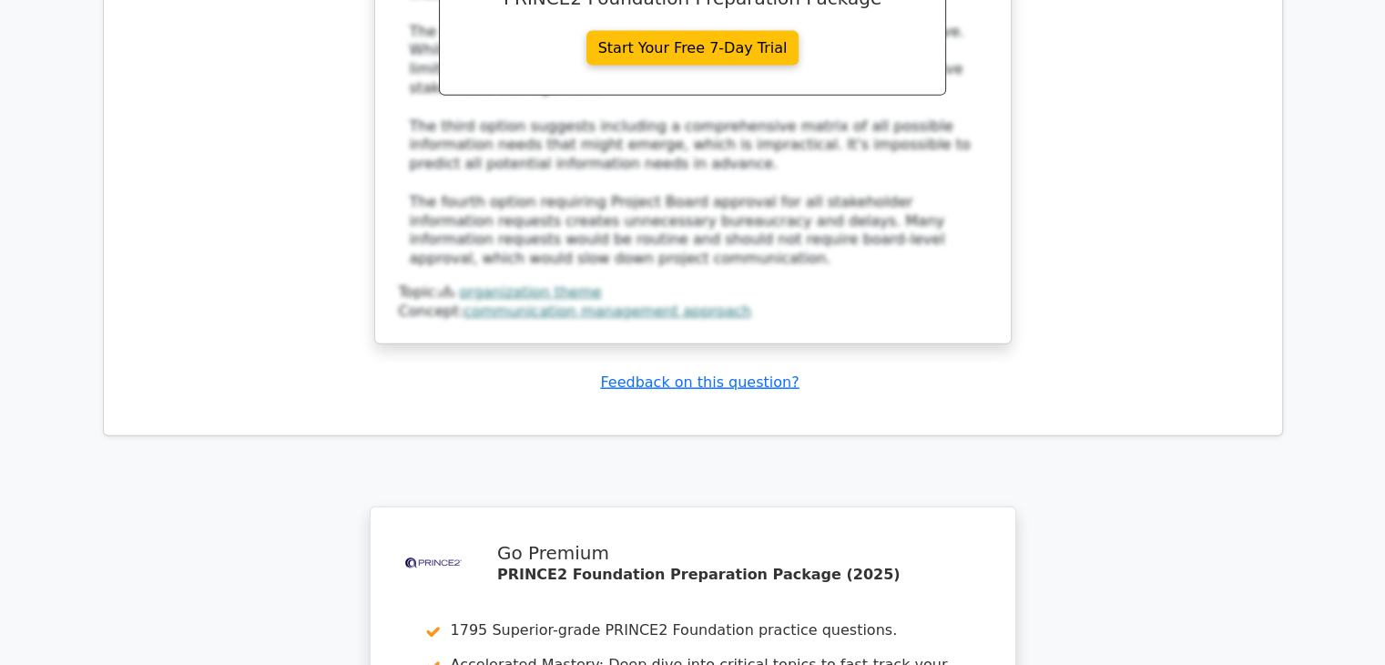
scroll to position [11215, 0]
